Goal: Transaction & Acquisition: Purchase product/service

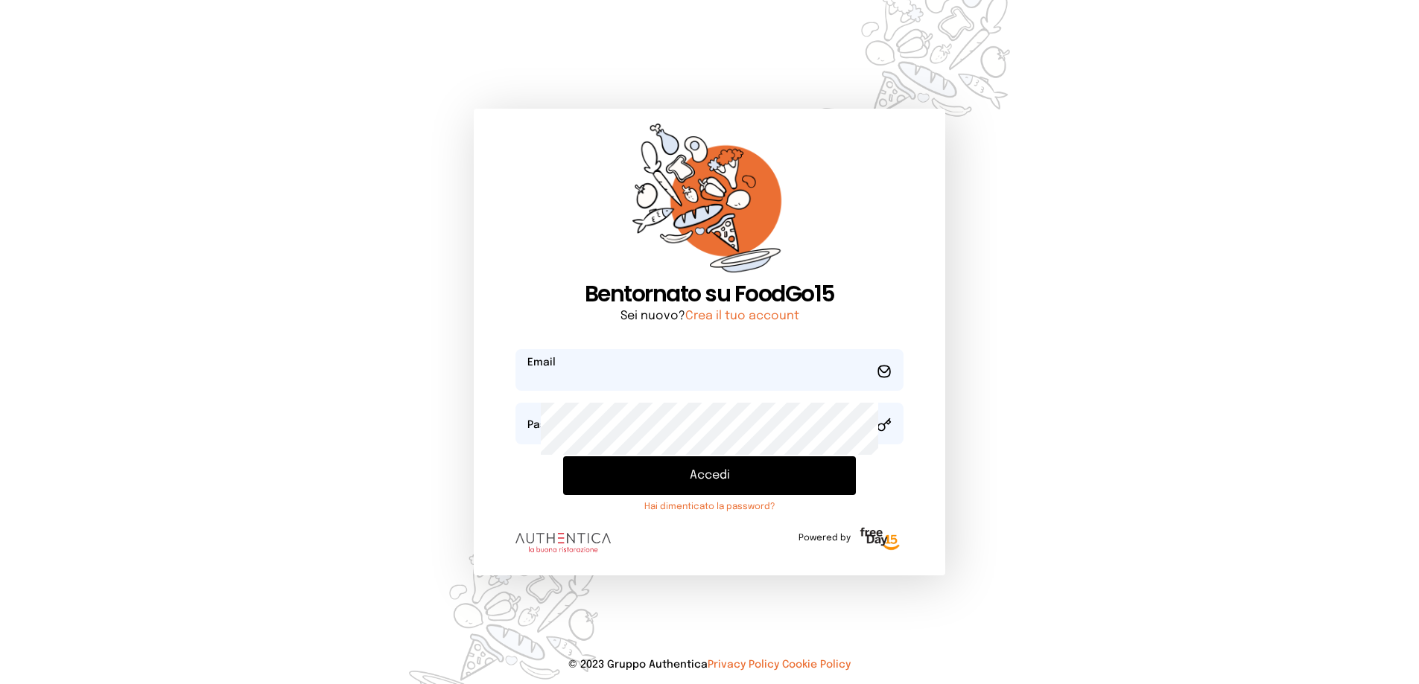
type input "**********"
click at [680, 495] on button "Accedi" at bounding box center [709, 476] width 293 height 39
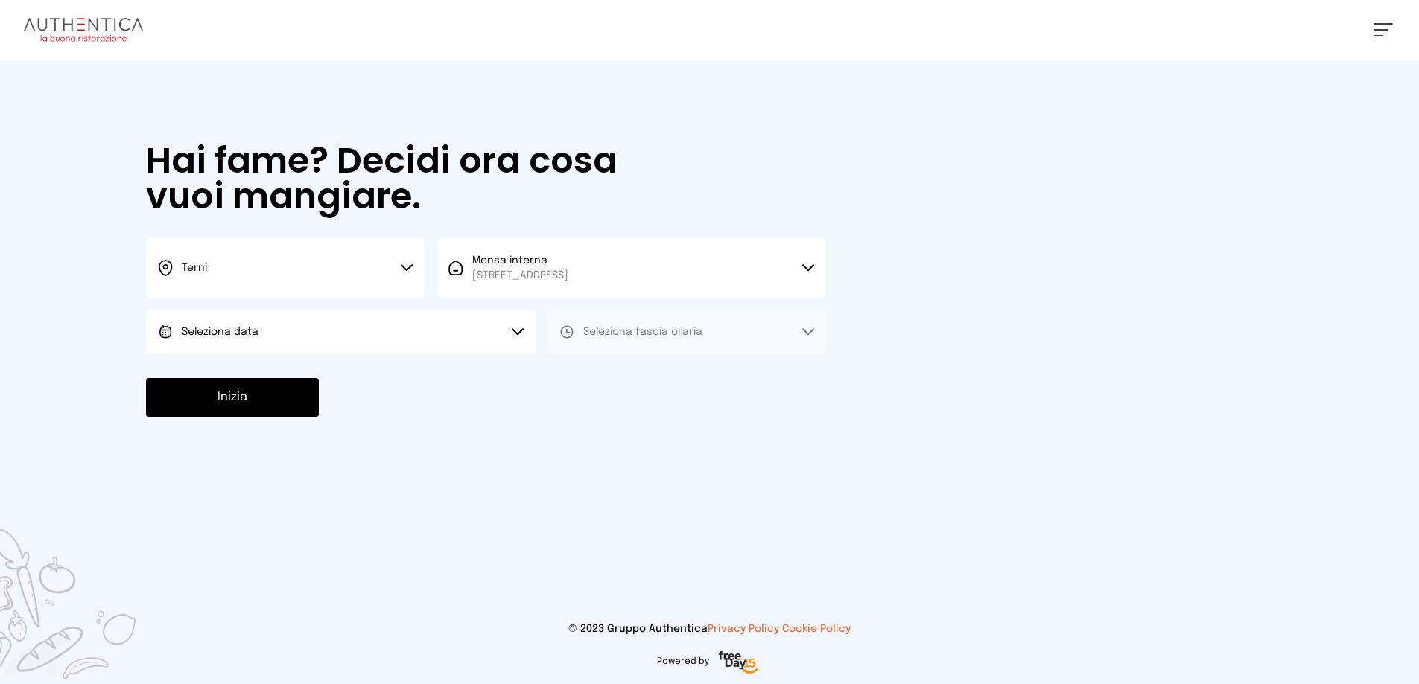
click at [328, 354] on button "Seleziona data" at bounding box center [340, 332] width 389 height 45
click at [255, 381] on span "[DATE], [DATE]" at bounding box center [218, 373] width 73 height 15
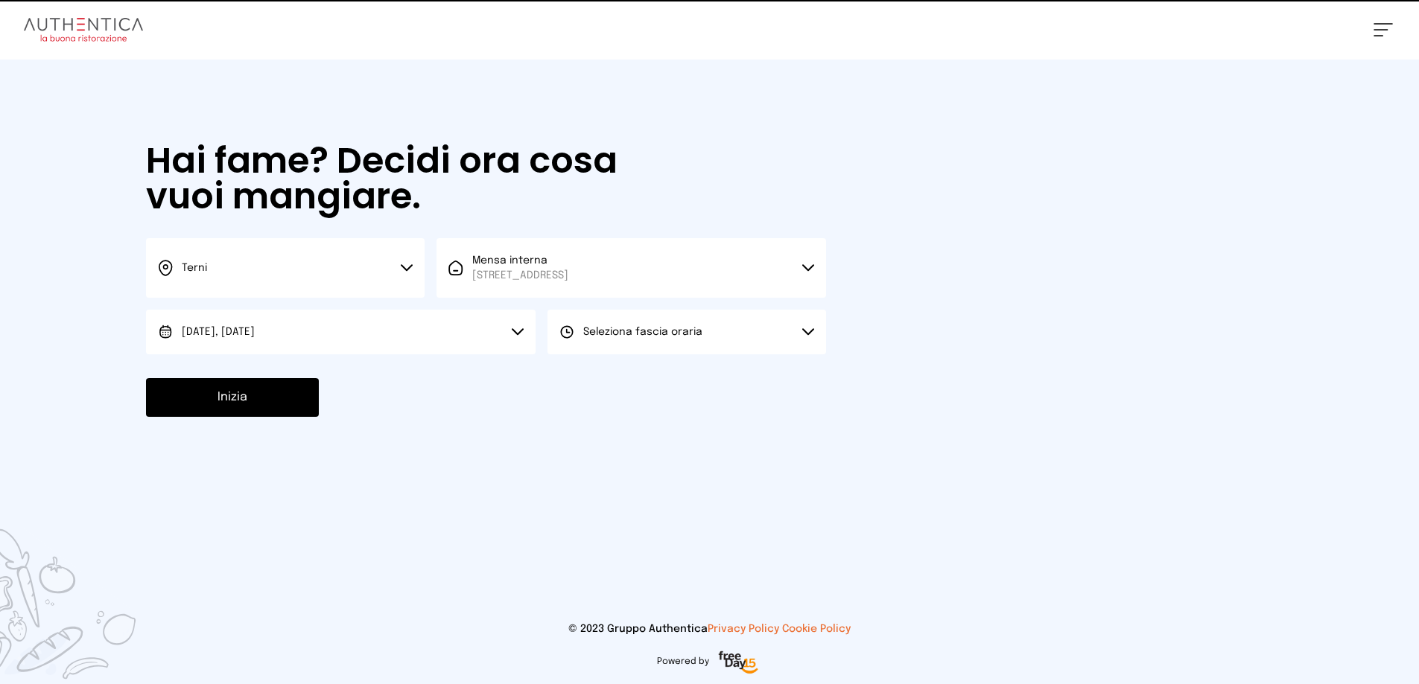
click at [681, 354] on button "Seleziona fascia oraria" at bounding box center [686, 332] width 279 height 45
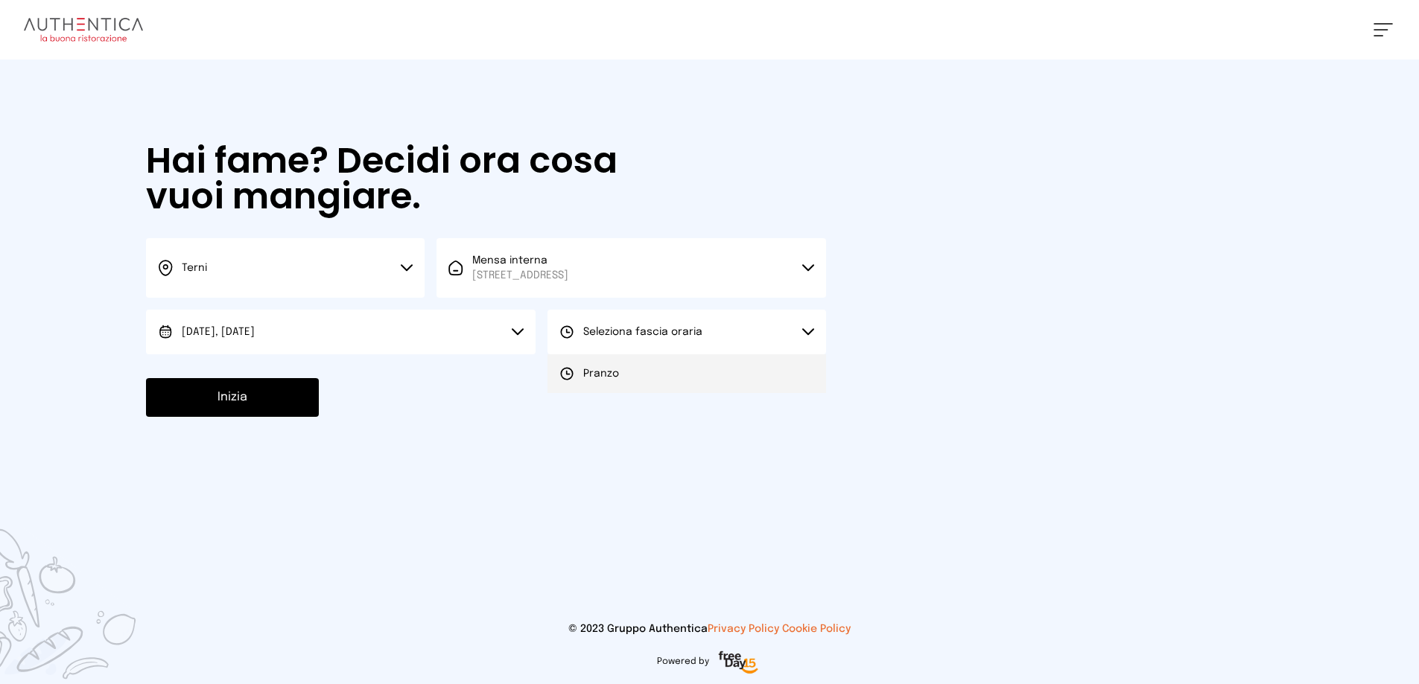
click at [684, 393] on li "Pranzo" at bounding box center [686, 373] width 279 height 39
click at [293, 417] on button "Inizia" at bounding box center [232, 397] width 173 height 39
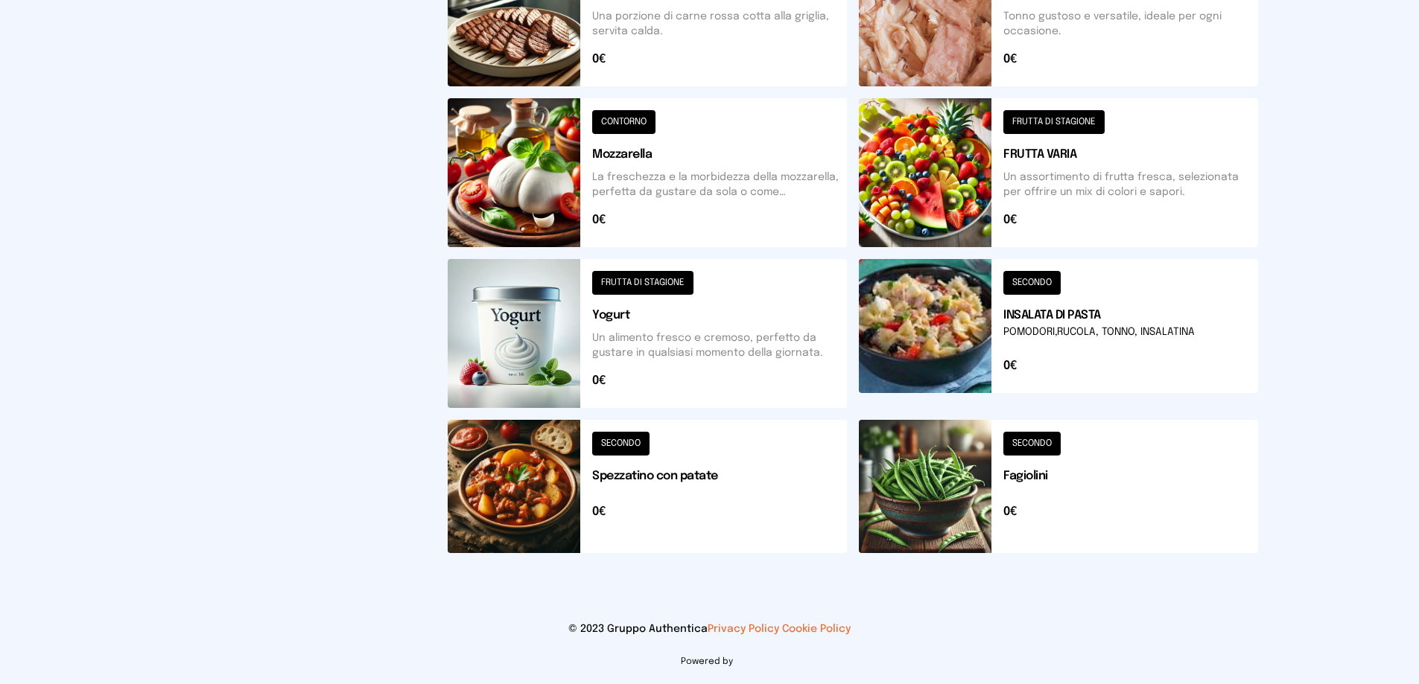
scroll to position [819, 0]
click at [728, 435] on button at bounding box center [647, 486] width 399 height 133
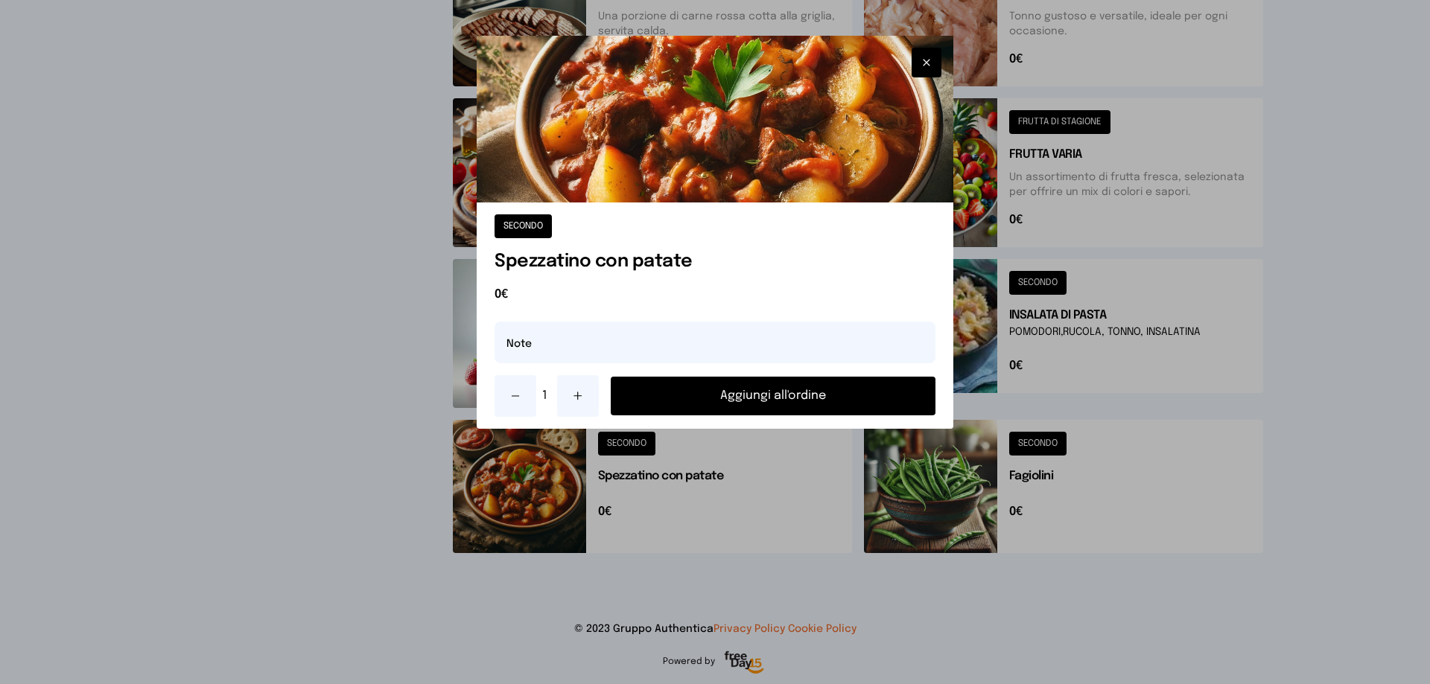
click at [783, 416] on button "Aggiungi all'ordine" at bounding box center [773, 396] width 325 height 39
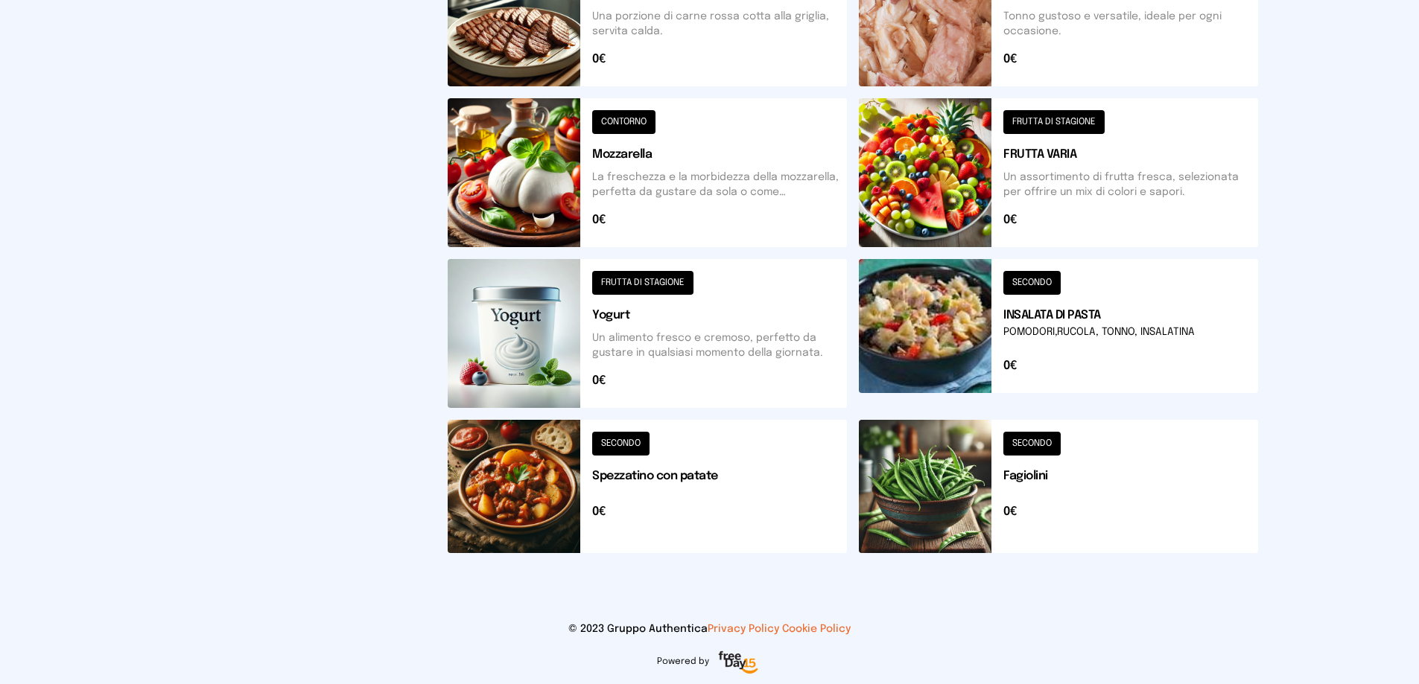
click at [1081, 437] on button at bounding box center [1058, 486] width 399 height 133
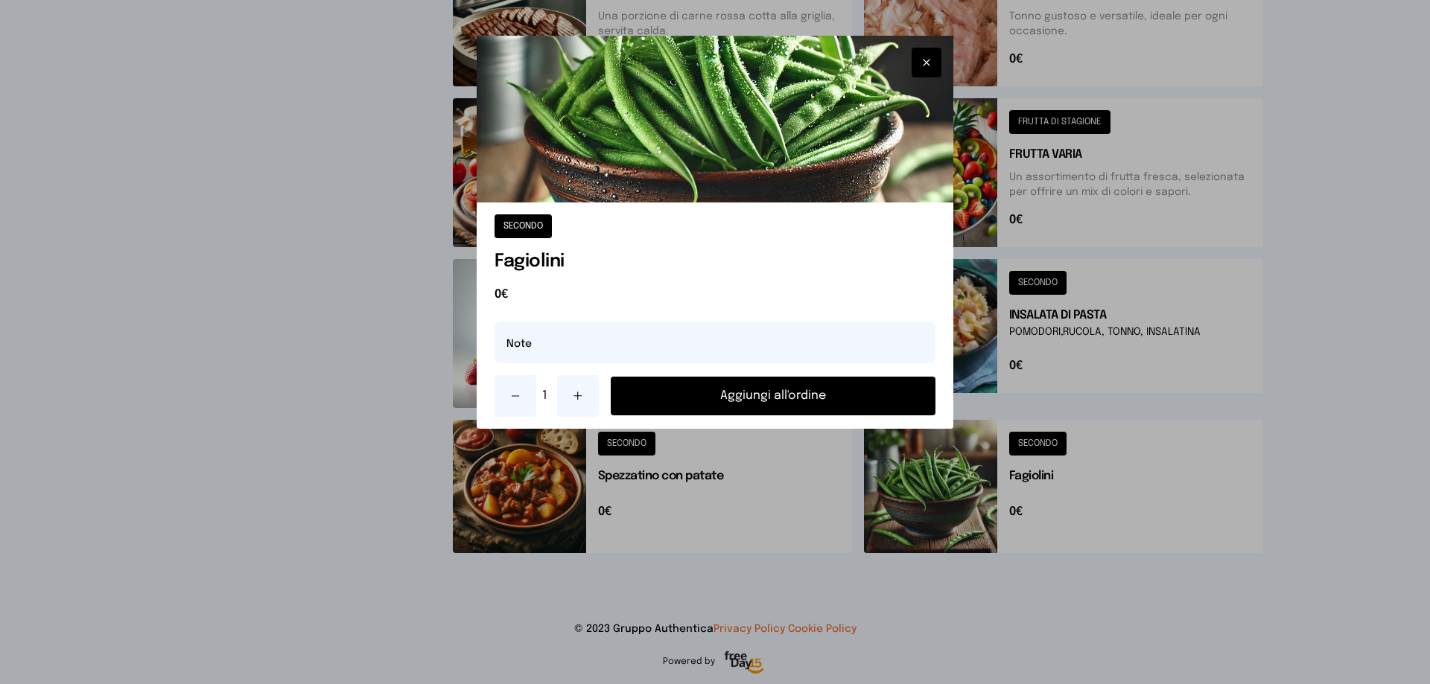
click at [875, 416] on button "Aggiungi all'ordine" at bounding box center [773, 396] width 325 height 39
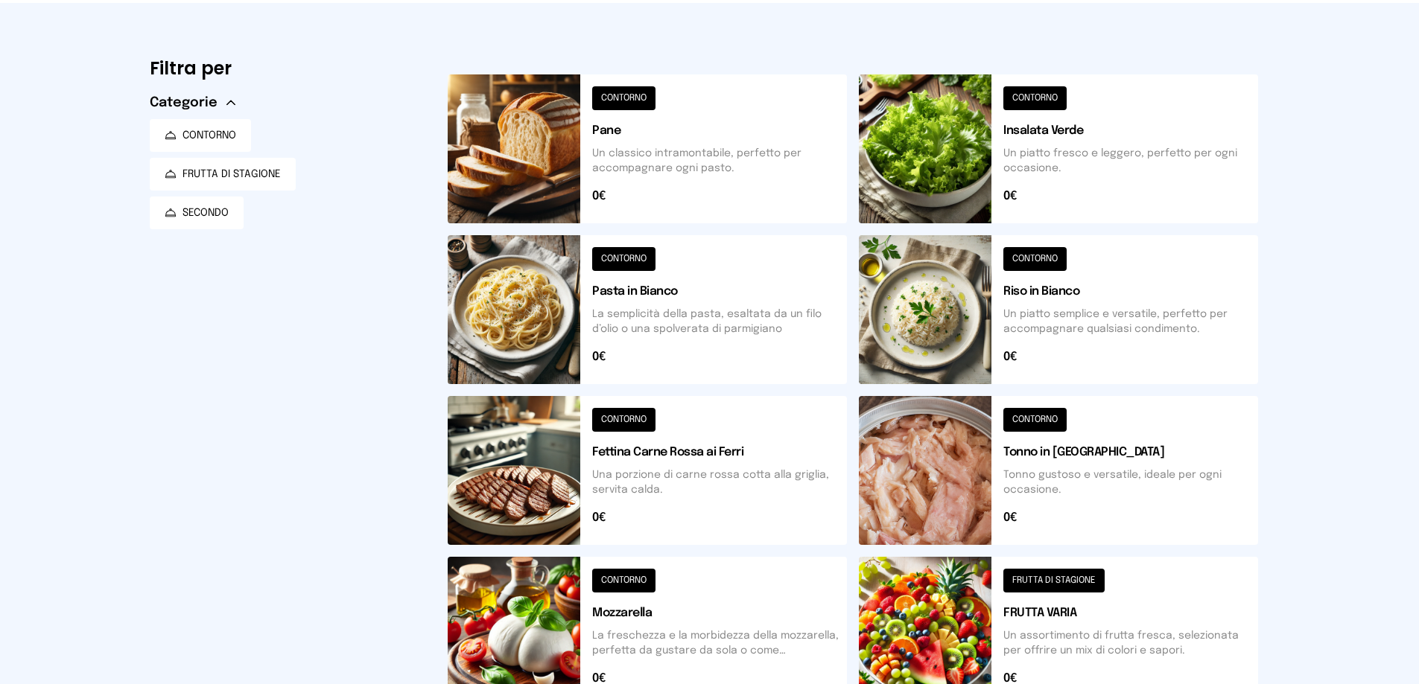
scroll to position [0, 0]
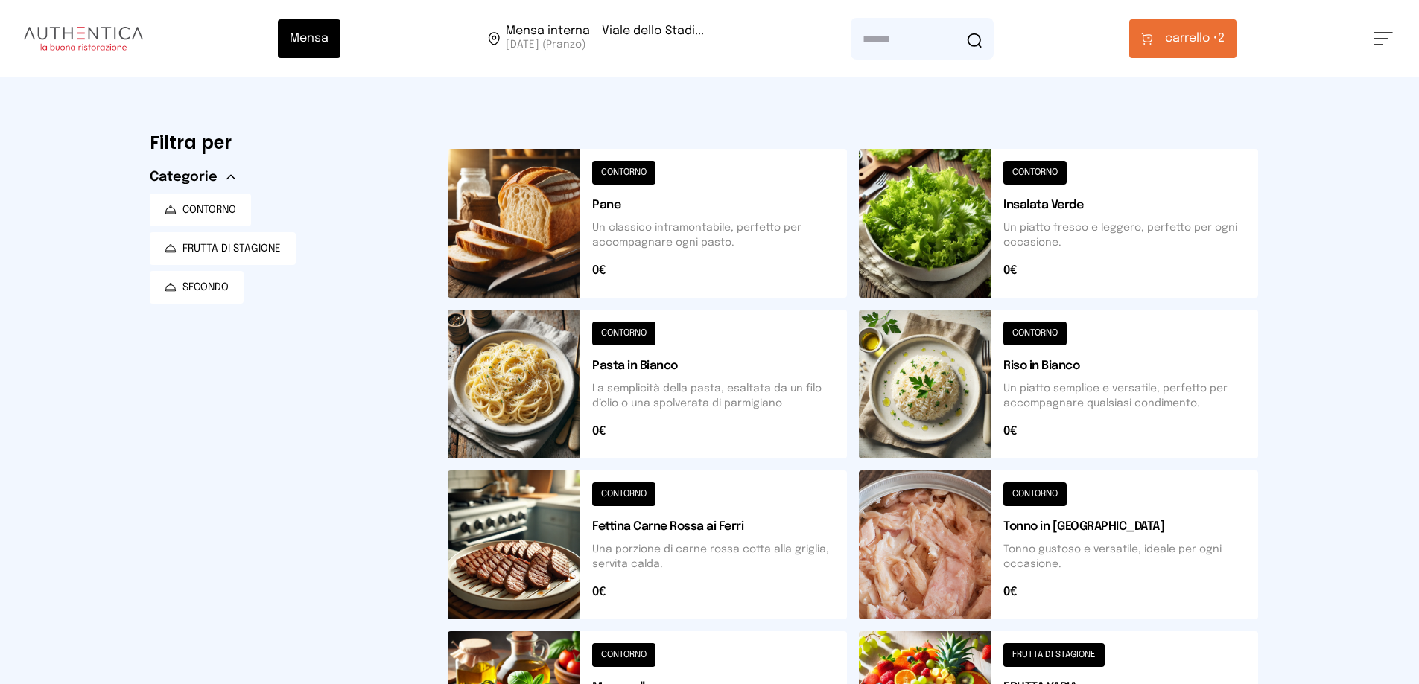
click at [1211, 48] on span "carrello •" at bounding box center [1191, 39] width 53 height 18
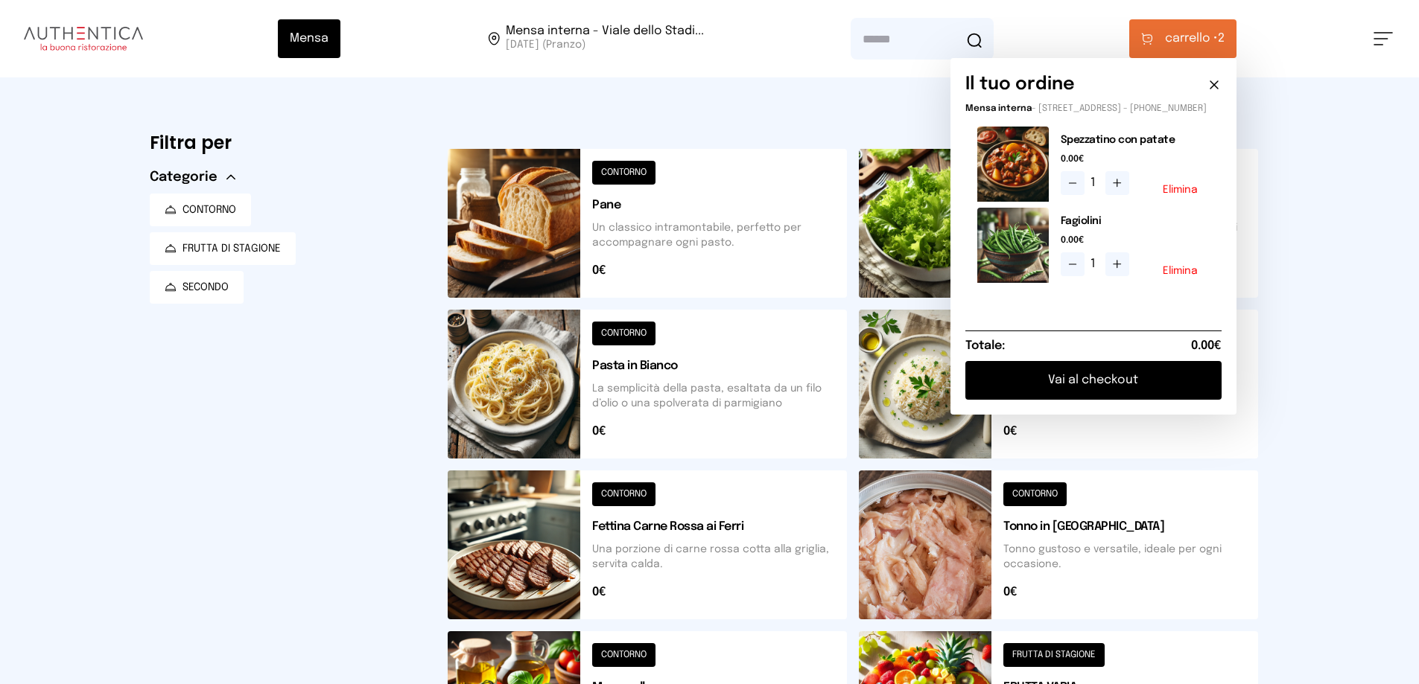
click at [1063, 400] on button "Vai al checkout" at bounding box center [1093, 380] width 256 height 39
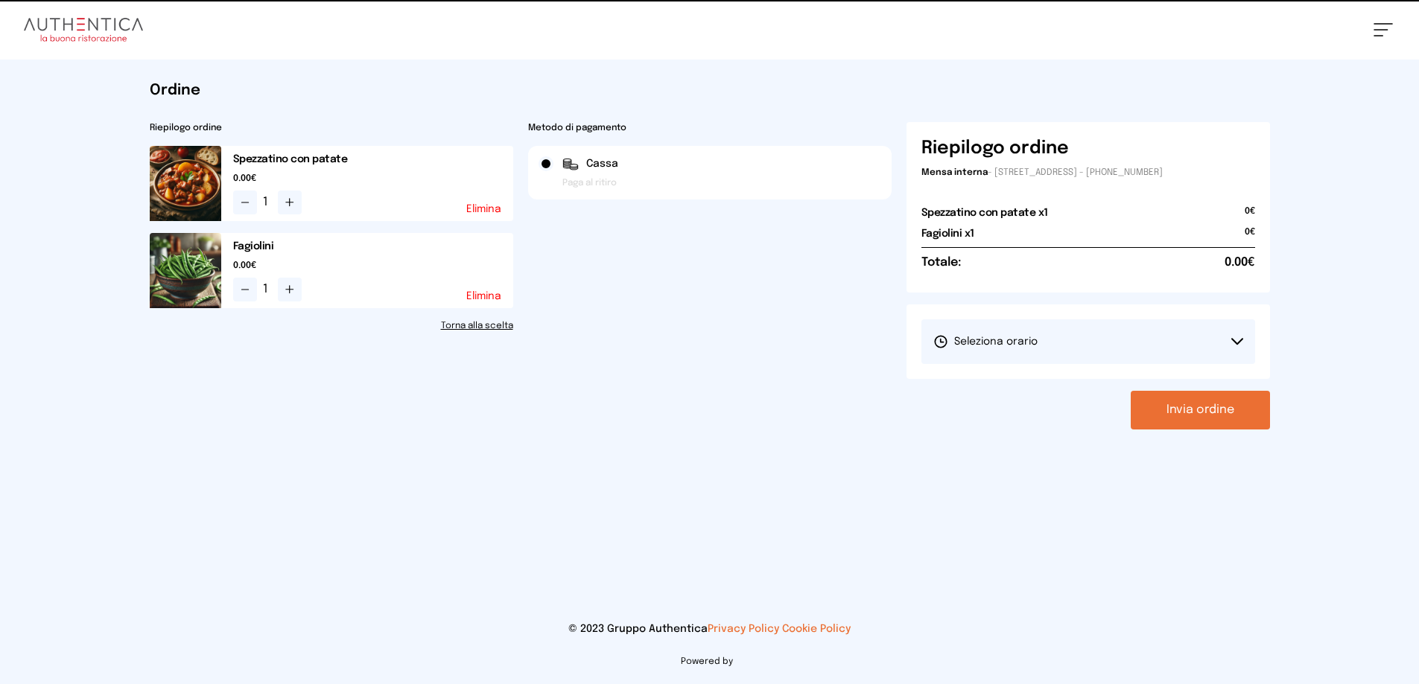
click at [1022, 349] on span "Seleziona orario" at bounding box center [985, 341] width 104 height 15
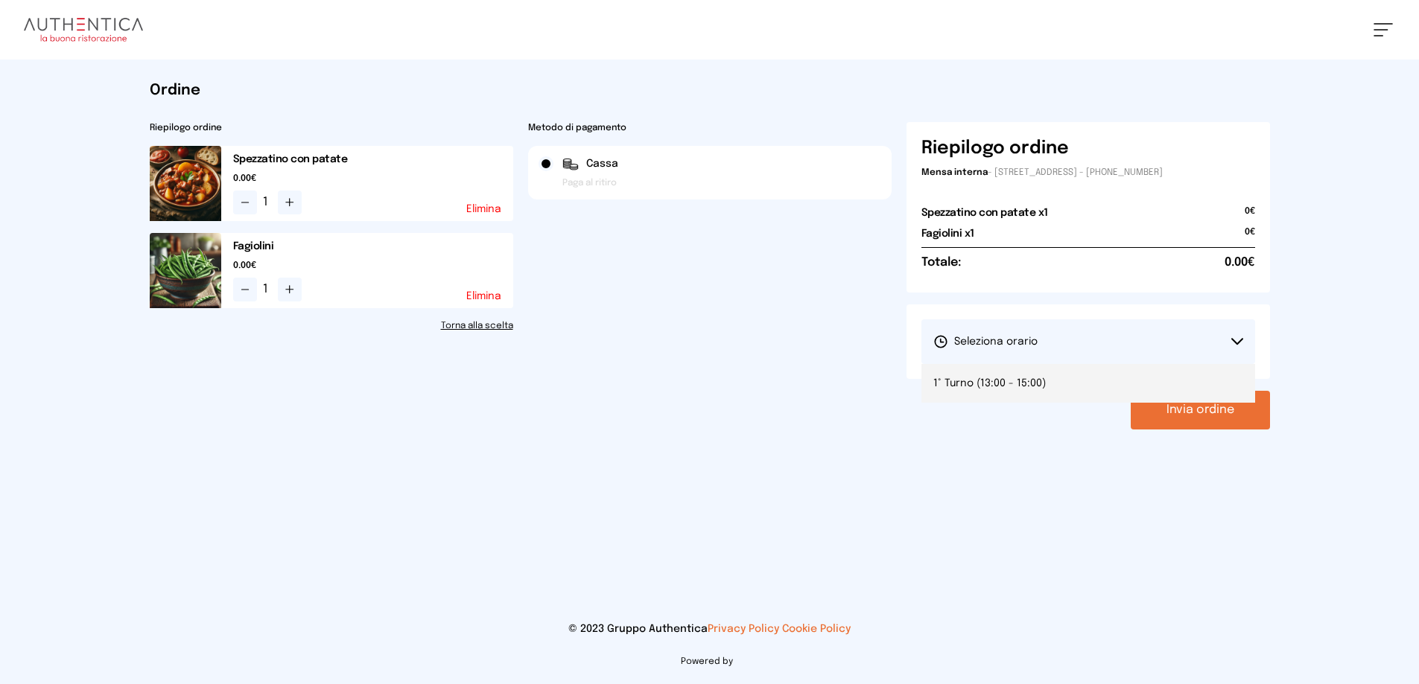
click at [1025, 391] on span "1° Turno (13:00 - 15:00)" at bounding box center [989, 383] width 112 height 15
click at [1146, 430] on button "Invia ordine" at bounding box center [1199, 410] width 139 height 39
